Goal: Task Accomplishment & Management: Use online tool/utility

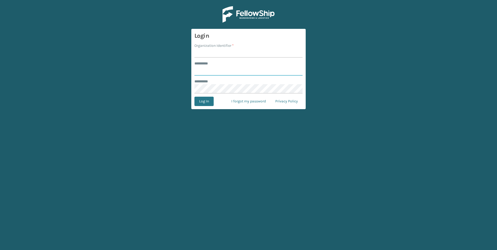
type input "***"
click at [211, 52] on input "Organization Identifier *" at bounding box center [248, 52] width 108 height 9
type input "Fellowship - West"
click at [213, 99] on button "Log In" at bounding box center [203, 101] width 19 height 9
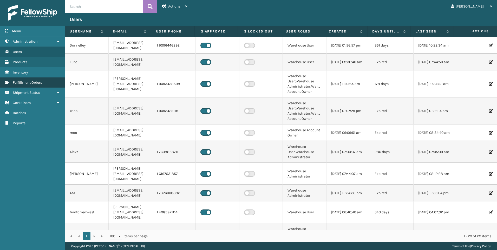
click at [48, 82] on link "Fulfillment Orders" at bounding box center [32, 82] width 65 height 10
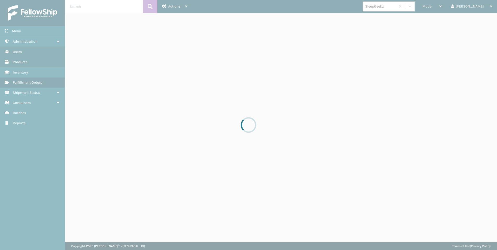
click at [455, 7] on div at bounding box center [248, 125] width 497 height 250
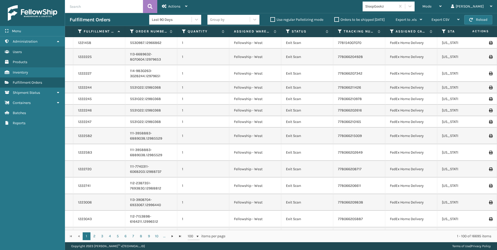
click at [441, 7] on div "Mode" at bounding box center [431, 6] width 19 height 13
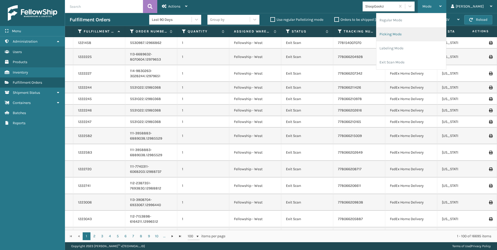
click at [424, 36] on li "Picking Mode" at bounding box center [411, 34] width 70 height 14
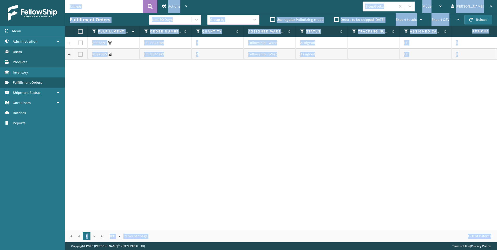
click at [210, 89] on div "2097378 LTL.SS44914 4 Fellowship - West Assigned LTL [US_STATE] 2097385 LTL.SS4…" at bounding box center [281, 133] width 432 height 193
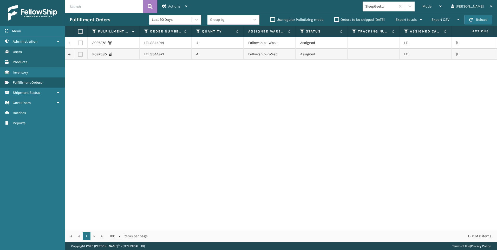
click at [81, 42] on label at bounding box center [80, 43] width 5 height 5
click at [78, 42] on input "checkbox" at bounding box center [78, 42] width 0 height 3
checkbox input "true"
click at [80, 55] on label at bounding box center [80, 54] width 5 height 5
click at [78, 55] on input "checkbox" at bounding box center [78, 53] width 0 height 3
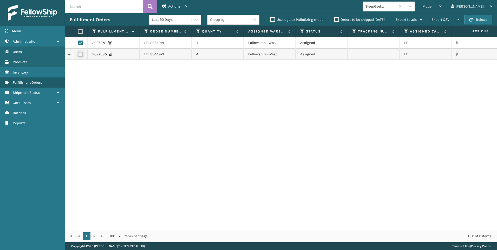
checkbox input "true"
click at [171, 8] on span "Actions" at bounding box center [174, 6] width 12 height 4
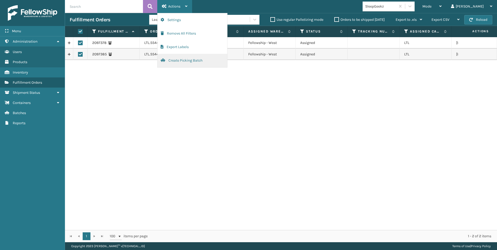
click at [193, 60] on button "Create Picking Batch" at bounding box center [192, 61] width 70 height 14
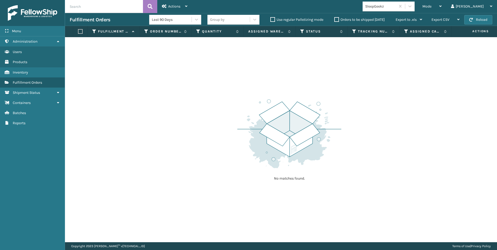
click at [396, 8] on div "SleepGeekz" at bounding box center [380, 6] width 31 height 5
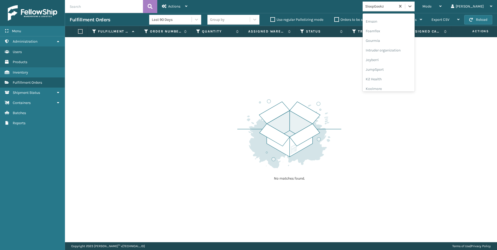
scroll to position [156, 0]
click at [409, 43] on div "Koolmore" at bounding box center [388, 46] width 52 height 10
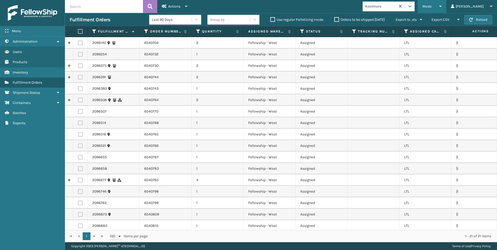
click at [441, 10] on div "Mode" at bounding box center [431, 6] width 19 height 13
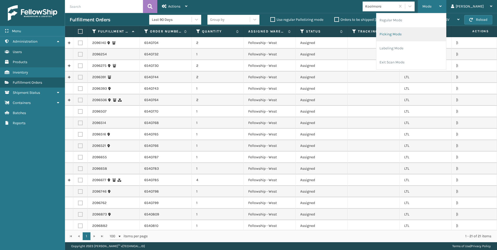
click at [429, 37] on li "Picking Mode" at bounding box center [411, 34] width 70 height 14
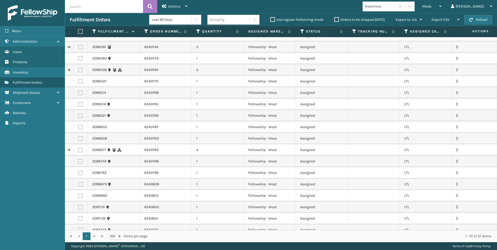
scroll to position [0, 0]
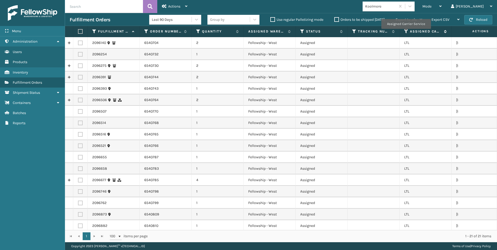
click at [406, 32] on icon at bounding box center [406, 31] width 4 height 5
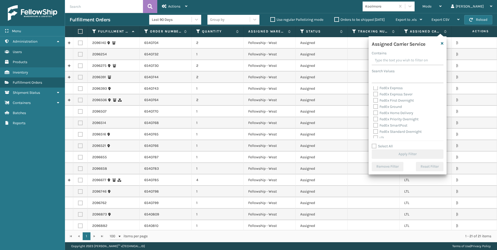
scroll to position [52, 0]
click at [382, 112] on label "LTL" at bounding box center [378, 112] width 11 height 4
click at [373, 112] on input "LTL" at bounding box center [373, 110] width 0 height 3
checkbox input "true"
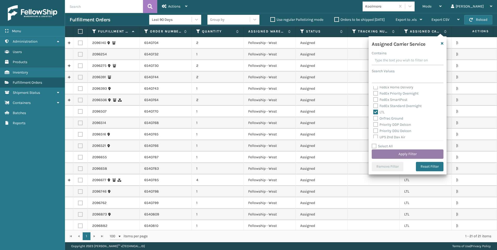
click at [396, 158] on button "Apply Filter" at bounding box center [407, 153] width 72 height 9
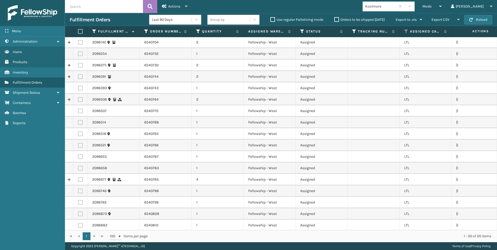
scroll to position [0, 0]
click at [80, 32] on label at bounding box center [79, 31] width 3 height 5
click at [78, 32] on input "checkbox" at bounding box center [78, 31] width 0 height 3
checkbox input "true"
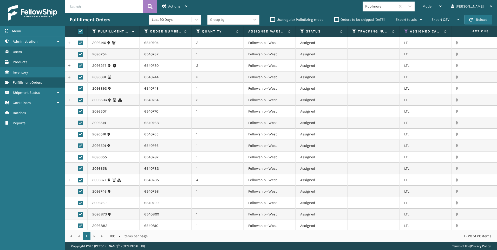
checkbox input "true"
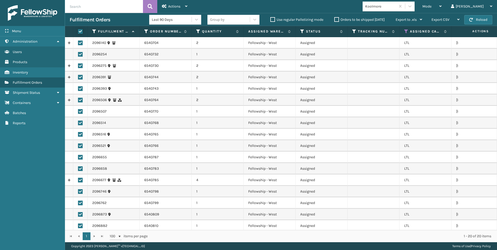
checkbox input "true"
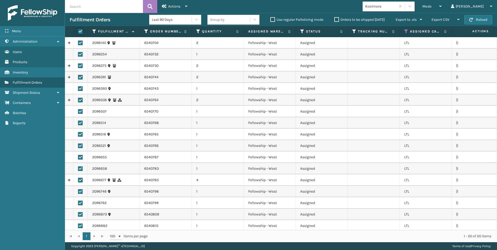
checkbox input "true"
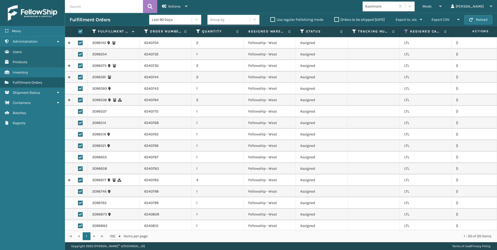
checkbox input "true"
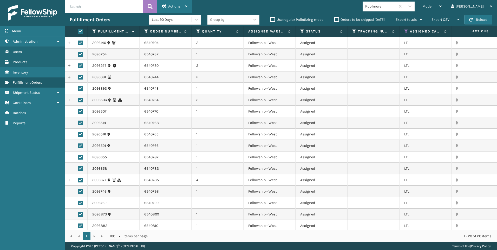
click at [175, 8] on span "Actions" at bounding box center [174, 6] width 12 height 4
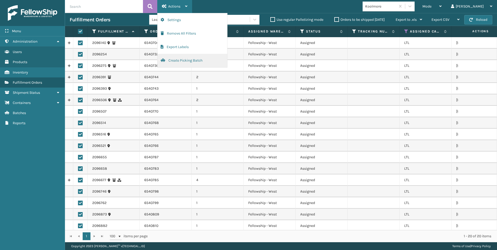
click at [186, 58] on button "Create Picking Batch" at bounding box center [192, 61] width 70 height 14
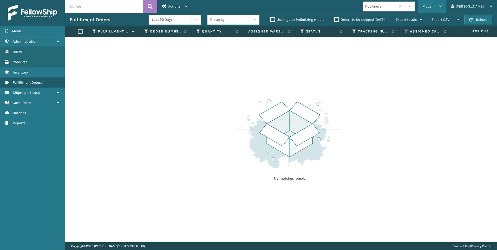
click at [441, 9] on div "Mode" at bounding box center [431, 6] width 19 height 13
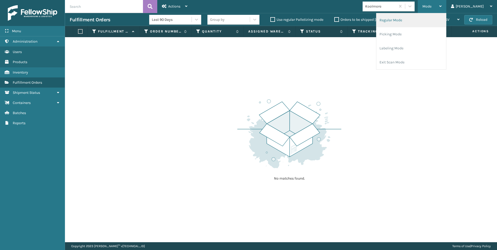
click at [430, 21] on li "Regular Mode" at bounding box center [411, 20] width 70 height 14
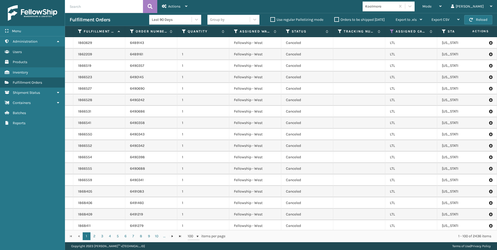
click at [105, 5] on input "text" at bounding box center [104, 6] width 78 height 13
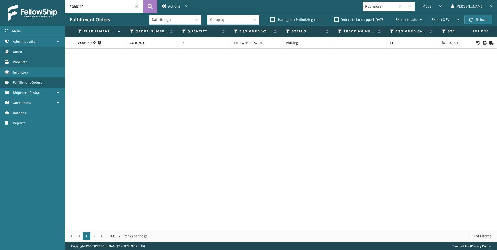
click at [482, 44] on icon at bounding box center [483, 43] width 3 height 4
drag, startPoint x: 95, startPoint y: 9, endPoint x: 44, endPoint y: 8, distance: 51.5
click at [46, 0] on div "Menu Administration Users Products Inventory Fulfillment Orders Shipment Status…" at bounding box center [248, 0] width 497 height 0
click at [482, 42] on icon at bounding box center [483, 43] width 3 height 4
drag, startPoint x: 89, startPoint y: 6, endPoint x: 43, endPoint y: 9, distance: 45.6
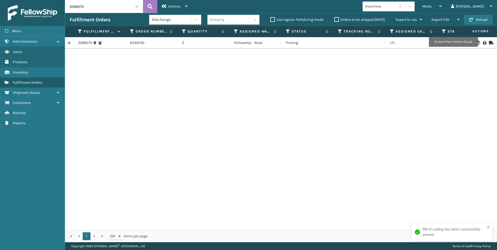
click at [48, 0] on div "Menu Administration Users Products Inventory Fulfillment Orders Shipment Status…" at bounding box center [248, 0] width 497 height 0
click at [482, 41] on icon at bounding box center [483, 43] width 3 height 4
drag, startPoint x: 81, startPoint y: 9, endPoint x: 56, endPoint y: 9, distance: 24.4
click at [56, 0] on div "Menu Administration Users Products Inventory Fulfillment Orders Shipment Status…" at bounding box center [248, 0] width 497 height 0
click at [482, 42] on icon at bounding box center [483, 43] width 3 height 4
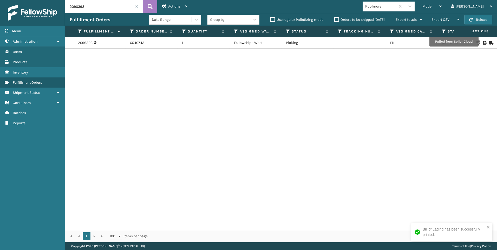
drag, startPoint x: 98, startPoint y: 4, endPoint x: 22, endPoint y: 3, distance: 75.9
click at [26, 0] on div "Menu Administration Users Products Inventory Fulfillment Orders Shipment Status…" at bounding box center [248, 0] width 497 height 0
click at [482, 42] on icon at bounding box center [483, 43] width 3 height 4
drag, startPoint x: 112, startPoint y: 5, endPoint x: 0, endPoint y: 4, distance: 112.2
click at [0, 1] on html "Bill of Lading has been successfully printed. Menu Administration Users Product…" at bounding box center [248, 125] width 497 height 250
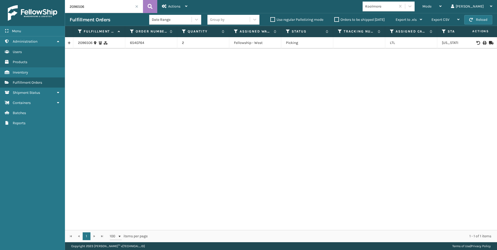
click at [483, 45] on td at bounding box center [477, 42] width 39 height 11
click at [482, 42] on icon at bounding box center [483, 43] width 3 height 4
drag, startPoint x: 87, startPoint y: 3, endPoint x: 66, endPoint y: 3, distance: 20.3
click at [67, 3] on input "2096506" at bounding box center [104, 6] width 78 height 13
click at [482, 41] on icon at bounding box center [483, 43] width 3 height 4
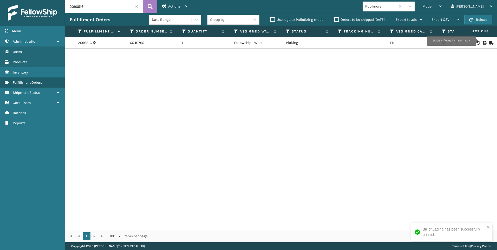
drag, startPoint x: 95, startPoint y: 6, endPoint x: 0, endPoint y: 5, distance: 94.6
click at [0, 16] on html "Bill of Lading has been successfully printed. Menu Administration Users Product…" at bounding box center [248, 125] width 497 height 250
drag, startPoint x: 483, startPoint y: 44, endPoint x: 481, endPoint y: 41, distance: 3.4
click at [482, 43] on div at bounding box center [476, 43] width 29 height 4
click at [481, 38] on td at bounding box center [477, 42] width 39 height 11
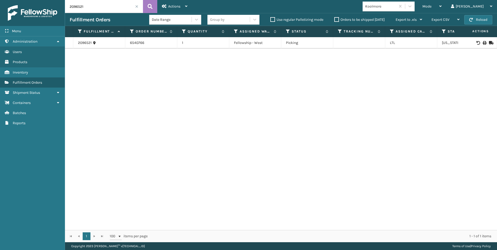
click at [482, 43] on icon at bounding box center [483, 43] width 3 height 4
drag, startPoint x: 92, startPoint y: 2, endPoint x: 0, endPoint y: 1, distance: 92.2
click at [37, 0] on div "Menu Administration Users Products Inventory Fulfillment Orders Shipment Status…" at bounding box center [248, 0] width 497 height 0
click at [482, 42] on icon at bounding box center [483, 43] width 3 height 4
drag, startPoint x: 89, startPoint y: 3, endPoint x: 32, endPoint y: 7, distance: 57.6
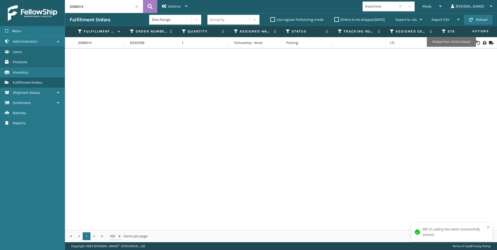
click at [42, 0] on div "Menu Administration Users Products Inventory Fulfillment Orders Shipment Status…" at bounding box center [248, 0] width 497 height 0
click at [482, 42] on icon at bounding box center [483, 43] width 3 height 4
click at [57, 0] on div "Menu Administration Users Products Inventory Fulfillment Orders Shipment Status…" at bounding box center [248, 0] width 497 height 0
click at [482, 41] on icon at bounding box center [483, 43] width 3 height 4
drag, startPoint x: 72, startPoint y: -1, endPoint x: 64, endPoint y: -2, distance: 7.6
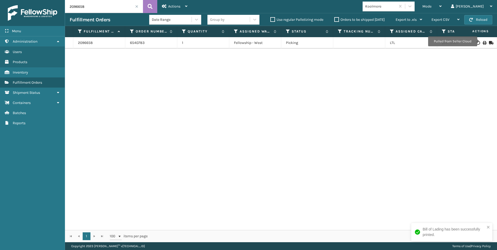
click at [64, 0] on html "Bill of Lading has been successfully printed. Menu Administration Users Product…" at bounding box center [248, 125] width 497 height 250
click at [478, 42] on div at bounding box center [476, 43] width 29 height 4
click at [482, 42] on icon at bounding box center [483, 43] width 3 height 4
drag, startPoint x: 62, startPoint y: 6, endPoint x: 4, endPoint y: 5, distance: 57.9
click at [22, 0] on div "Menu Administration Users Products Inventory Fulfillment Orders Shipment Status…" at bounding box center [248, 0] width 497 height 0
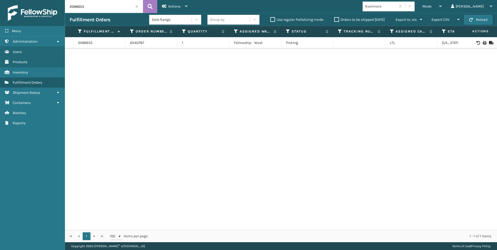
click at [483, 41] on div at bounding box center [476, 43] width 29 height 4
click at [482, 42] on icon at bounding box center [483, 43] width 3 height 4
drag, startPoint x: 99, startPoint y: 8, endPoint x: 3, endPoint y: 9, distance: 95.9
click at [30, 0] on div "Menu Administration Users Products Inventory Fulfillment Orders Shipment Status…" at bounding box center [248, 0] width 497 height 0
click at [482, 43] on icon at bounding box center [483, 43] width 3 height 4
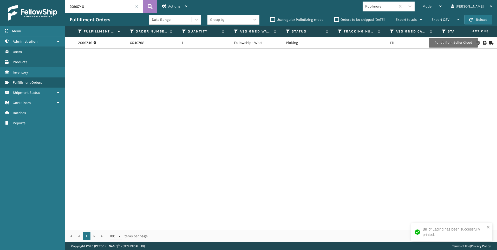
drag, startPoint x: 82, startPoint y: 4, endPoint x: 4, endPoint y: 1, distance: 77.8
click at [38, 0] on div "Menu Administration Users Products Inventory Fulfillment Orders Shipment Status…" at bounding box center [248, 0] width 497 height 0
click at [482, 42] on icon at bounding box center [483, 43] width 3 height 4
drag, startPoint x: 97, startPoint y: 5, endPoint x: 10, endPoint y: 11, distance: 86.5
click at [44, 0] on div "Menu Administration Users Products Inventory Fulfillment Orders Shipment Status…" at bounding box center [248, 0] width 497 height 0
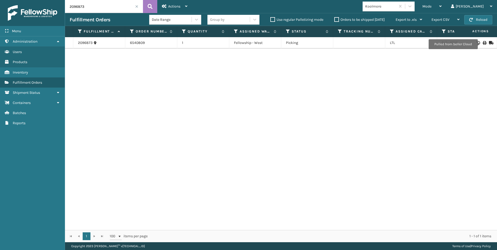
click at [482, 44] on icon at bounding box center [483, 43] width 3 height 4
drag, startPoint x: 87, startPoint y: 5, endPoint x: 14, endPoint y: 9, distance: 72.6
click at [46, 0] on div "Menu Administration Users Products Inventory Fulfillment Orders Shipment Status…" at bounding box center [248, 0] width 497 height 0
click at [482, 43] on icon at bounding box center [483, 43] width 3 height 4
drag, startPoint x: 97, startPoint y: 6, endPoint x: 0, endPoint y: 1, distance: 97.0
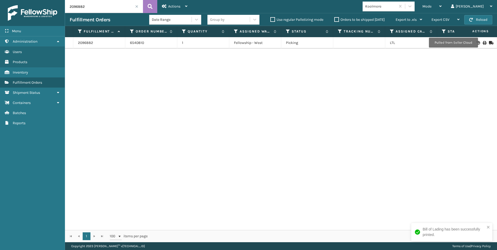
click at [0, 0] on div "Menu Administration Users Products Inventory Fulfillment Orders Shipment Status…" at bounding box center [248, 0] width 497 height 0
click at [482, 42] on icon at bounding box center [483, 43] width 3 height 4
drag, startPoint x: 97, startPoint y: 6, endPoint x: 0, endPoint y: 13, distance: 97.1
click at [13, 0] on div "Menu Administration Users Products Inventory Fulfillment Orders Shipment Status…" at bounding box center [248, 0] width 497 height 0
click at [482, 44] on icon at bounding box center [483, 43] width 3 height 4
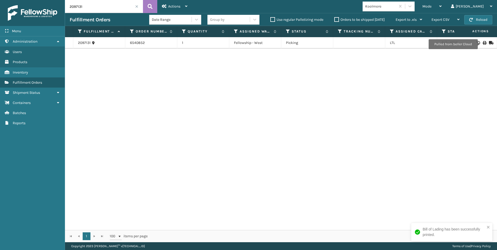
drag, startPoint x: 64, startPoint y: 9, endPoint x: -1, endPoint y: 10, distance: 65.0
click at [0, 10] on html "Bill of Lading has been successfully printed. Menu Administration Users Product…" at bounding box center [248, 125] width 497 height 250
type input "2097446"
click at [481, 43] on div at bounding box center [476, 43] width 29 height 4
click at [480, 45] on td at bounding box center [477, 42] width 39 height 11
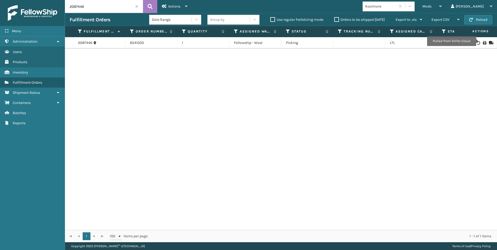
click at [482, 42] on icon at bounding box center [483, 43] width 3 height 4
drag, startPoint x: 90, startPoint y: 14, endPoint x: 91, endPoint y: 6, distance: 7.3
click at [90, 14] on div "Fulfillment Orders Date Range Group by Use regular Palletizing mode Orders to b…" at bounding box center [281, 19] width 432 height 13
drag, startPoint x: 91, startPoint y: 6, endPoint x: 7, endPoint y: 6, distance: 83.7
click at [19, 0] on div "Menu Administration Users Products Inventory Fulfillment Orders Shipment Status…" at bounding box center [248, 0] width 497 height 0
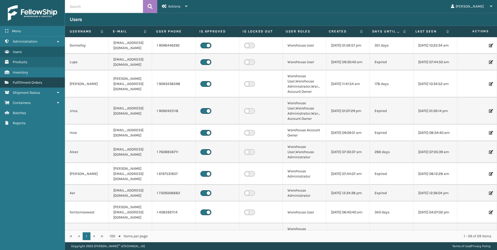
click at [34, 85] on link "Shipment Status Fulfillment Orders" at bounding box center [32, 82] width 65 height 10
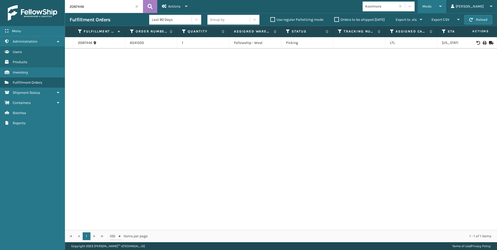
click at [431, 8] on span "Mode" at bounding box center [426, 6] width 9 height 4
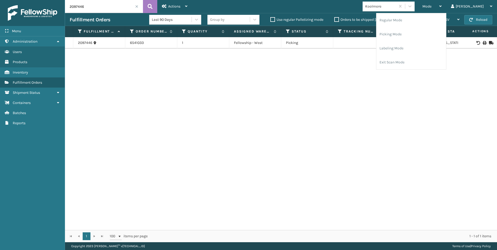
click at [138, 6] on input "2097446" at bounding box center [104, 6] width 78 height 13
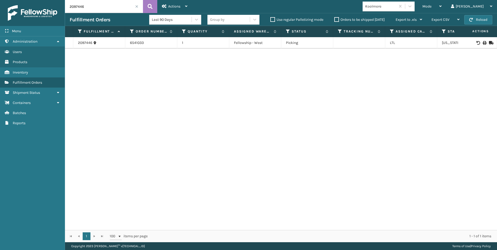
click at [138, 5] on input "2097446" at bounding box center [104, 6] width 78 height 13
click at [138, 6] on input "2097446" at bounding box center [104, 6] width 78 height 13
click at [137, 6] on span at bounding box center [136, 6] width 3 height 3
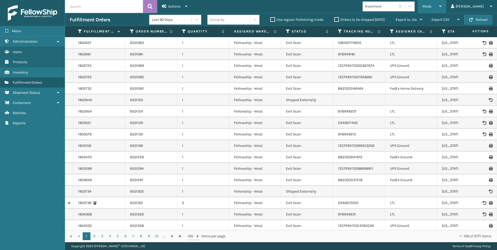
click at [441, 10] on div "Mode" at bounding box center [431, 6] width 19 height 13
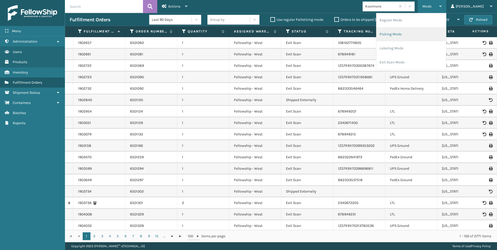
click at [430, 31] on li "Picking Mode" at bounding box center [411, 34] width 70 height 14
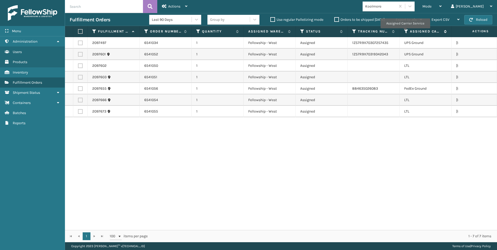
click at [406, 31] on icon at bounding box center [406, 31] width 4 height 5
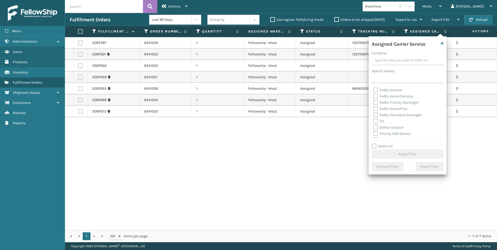
scroll to position [52, 0]
click at [381, 114] on label "LTL" at bounding box center [378, 112] width 11 height 4
click at [373, 112] on input "LTL" at bounding box center [373, 110] width 0 height 3
checkbox input "true"
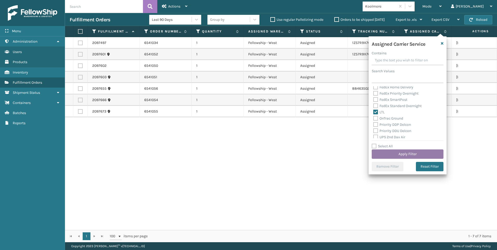
click at [395, 158] on button "Apply Filter" at bounding box center [407, 153] width 72 height 9
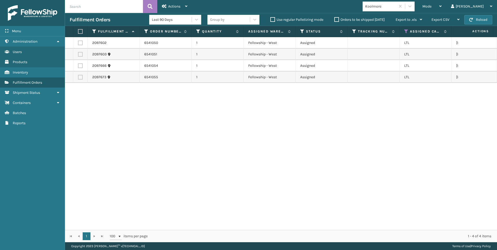
click at [78, 33] on label at bounding box center [79, 31] width 3 height 5
click at [78, 33] on input "checkbox" at bounding box center [78, 31] width 0 height 3
checkbox input "true"
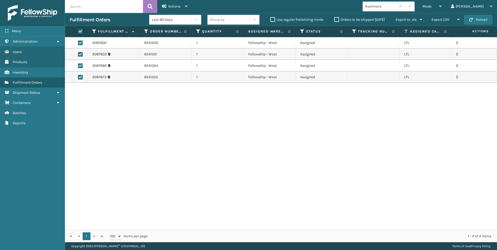
checkbox input "true"
click at [176, 9] on div "Actions" at bounding box center [174, 6] width 25 height 13
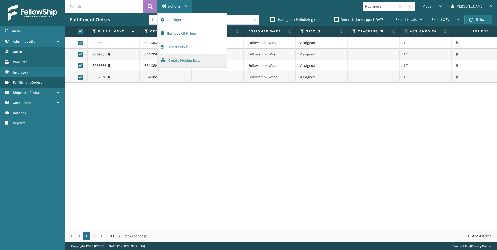
click at [190, 67] on button "Create Picking Batch" at bounding box center [192, 61] width 70 height 14
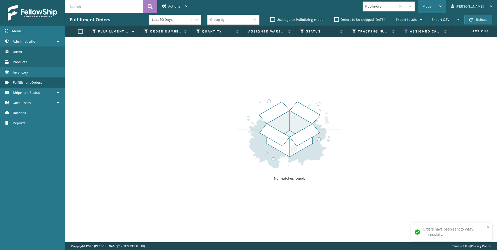
click at [431, 8] on span "Mode" at bounding box center [426, 6] width 9 height 4
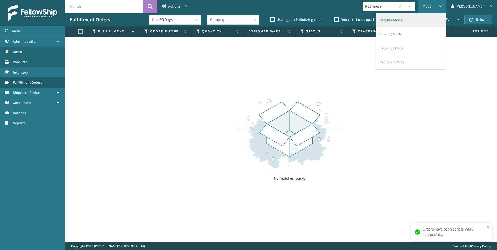
click at [422, 20] on li "Regular Mode" at bounding box center [411, 20] width 70 height 14
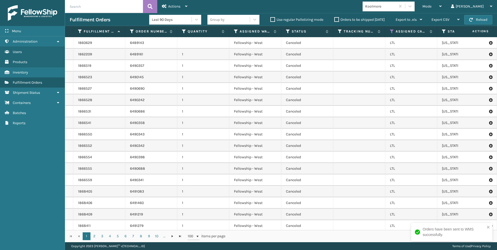
click at [105, 11] on input "text" at bounding box center [104, 6] width 78 height 13
paste input "2097602"
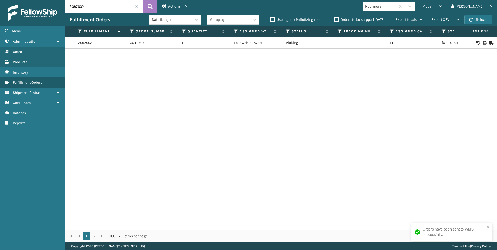
click at [478, 43] on div at bounding box center [476, 43] width 29 height 4
click at [482, 43] on icon at bounding box center [483, 43] width 3 height 4
drag, startPoint x: 114, startPoint y: 1, endPoint x: 0, endPoint y: 1, distance: 113.5
click at [0, 3] on html "Bill of Lading has been successfully printed. Menu Administration Users Product…" at bounding box center [248, 125] width 497 height 250
paste input "3"
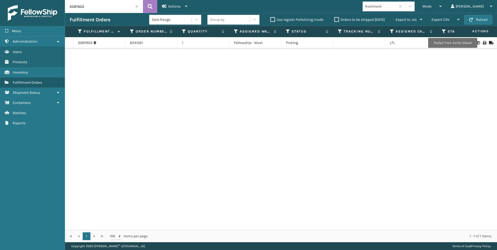
click at [482, 43] on icon at bounding box center [483, 43] width 3 height 4
drag, startPoint x: 67, startPoint y: 8, endPoint x: 0, endPoint y: 4, distance: 67.4
click at [34, 0] on div "Menu Administration Users Products Inventory Fulfillment Orders Shipment Status…" at bounding box center [248, 0] width 497 height 0
paste input "66"
click at [478, 42] on div at bounding box center [476, 43] width 29 height 4
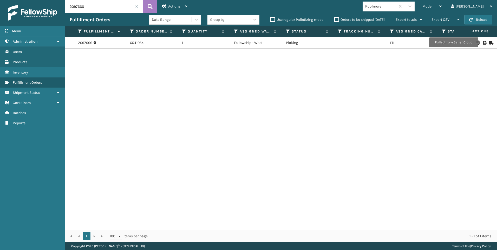
click at [482, 42] on icon at bounding box center [483, 43] width 3 height 4
drag, startPoint x: 94, startPoint y: 3, endPoint x: -1, endPoint y: 4, distance: 94.6
click at [0, 4] on html "Bill of Lading has been successfully printed. Menu Administration Users Product…" at bounding box center [248, 125] width 497 height 250
paste input "73"
type input "2097673"
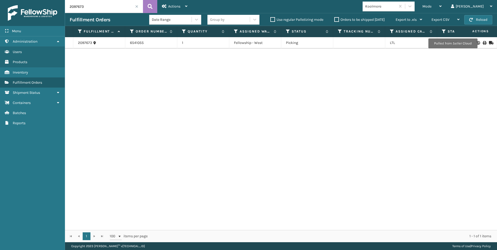
click at [482, 43] on icon at bounding box center [483, 43] width 3 height 4
click at [137, 6] on span at bounding box center [136, 6] width 3 height 3
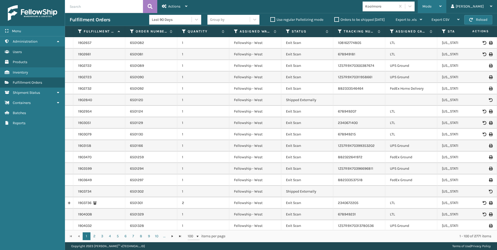
click at [431, 6] on span "Mode" at bounding box center [426, 6] width 9 height 4
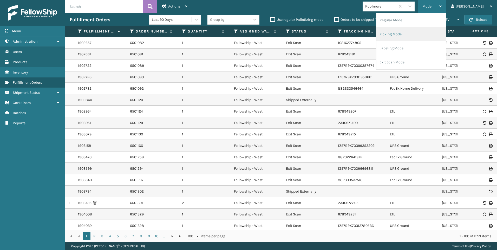
click at [431, 38] on li "Picking Mode" at bounding box center [411, 34] width 70 height 14
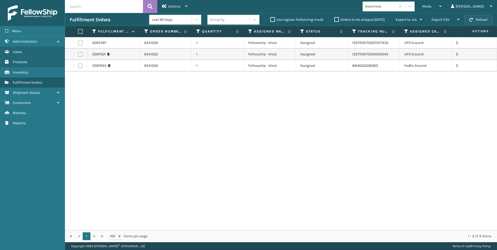
click at [483, 22] on button "Reload" at bounding box center [478, 19] width 28 height 9
